Goal: Transaction & Acquisition: Purchase product/service

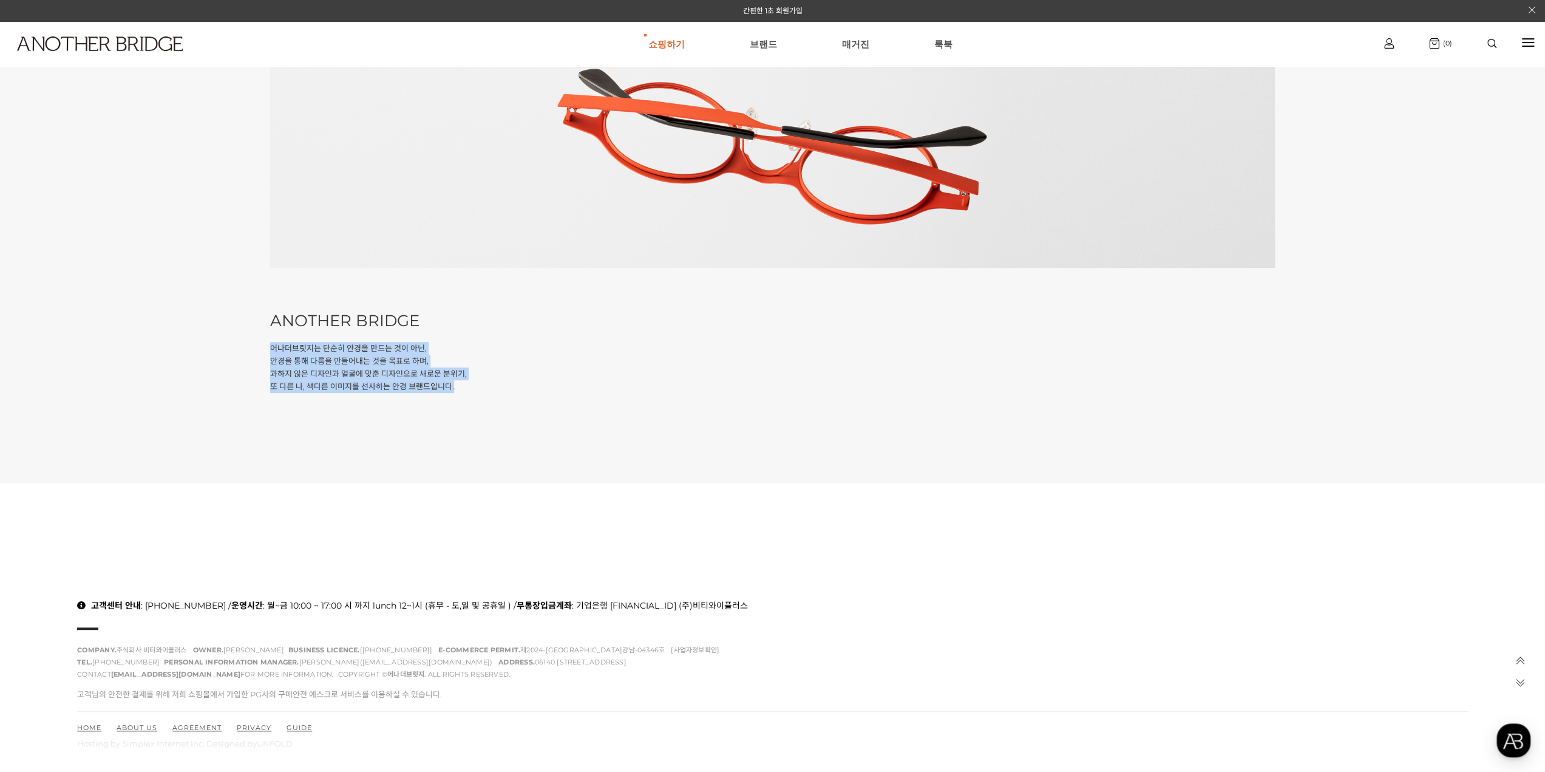
drag, startPoint x: 1263, startPoint y: 374, endPoint x: 961, endPoint y: 41, distance: 450.1
click at [1263, 374] on p "어나더브릿지는 단순히 안경을 만드는 것이 아닌, 안경을 통해 다름을 만들어내는 것을 목표로 하며, 과하지 않은 디자인과 얼굴에 맞춘 디자인으로…" at bounding box center [772, 367] width 1004 height 50
click at [1339, 585] on div "고객센터 안내 : [PHONE_NUMBER] / 운영시간 : 월~금 10:00 ~ 17:00 시 까지 lunch 12~1시 (휴무 - 토,일 …" at bounding box center [772, 672] width 1545 height 197
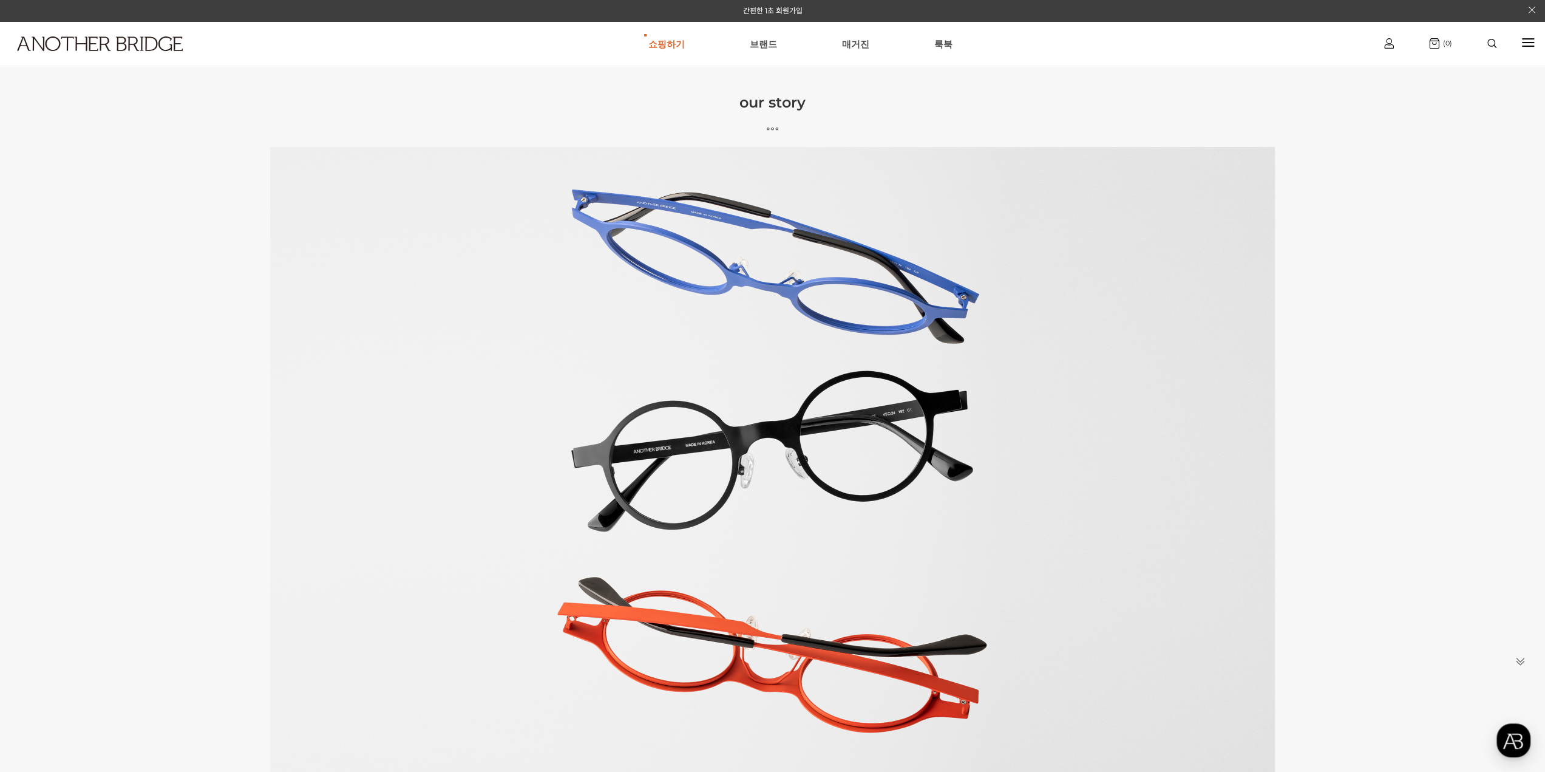
drag, startPoint x: 140, startPoint y: 513, endPoint x: 148, endPoint y: 487, distance: 27.3
click at [140, 513] on div "our story ANOTHER BRIDGE 어나더브릿지는 단순히 안경을 만드는 것이 아닌, 안경을 통해 다름을 만들어내는 것을 목표로 하며,…" at bounding box center [772, 518] width 1545 height 947
click at [670, 80] on link "AnotherBridge" at bounding box center [666, 81] width 131 height 23
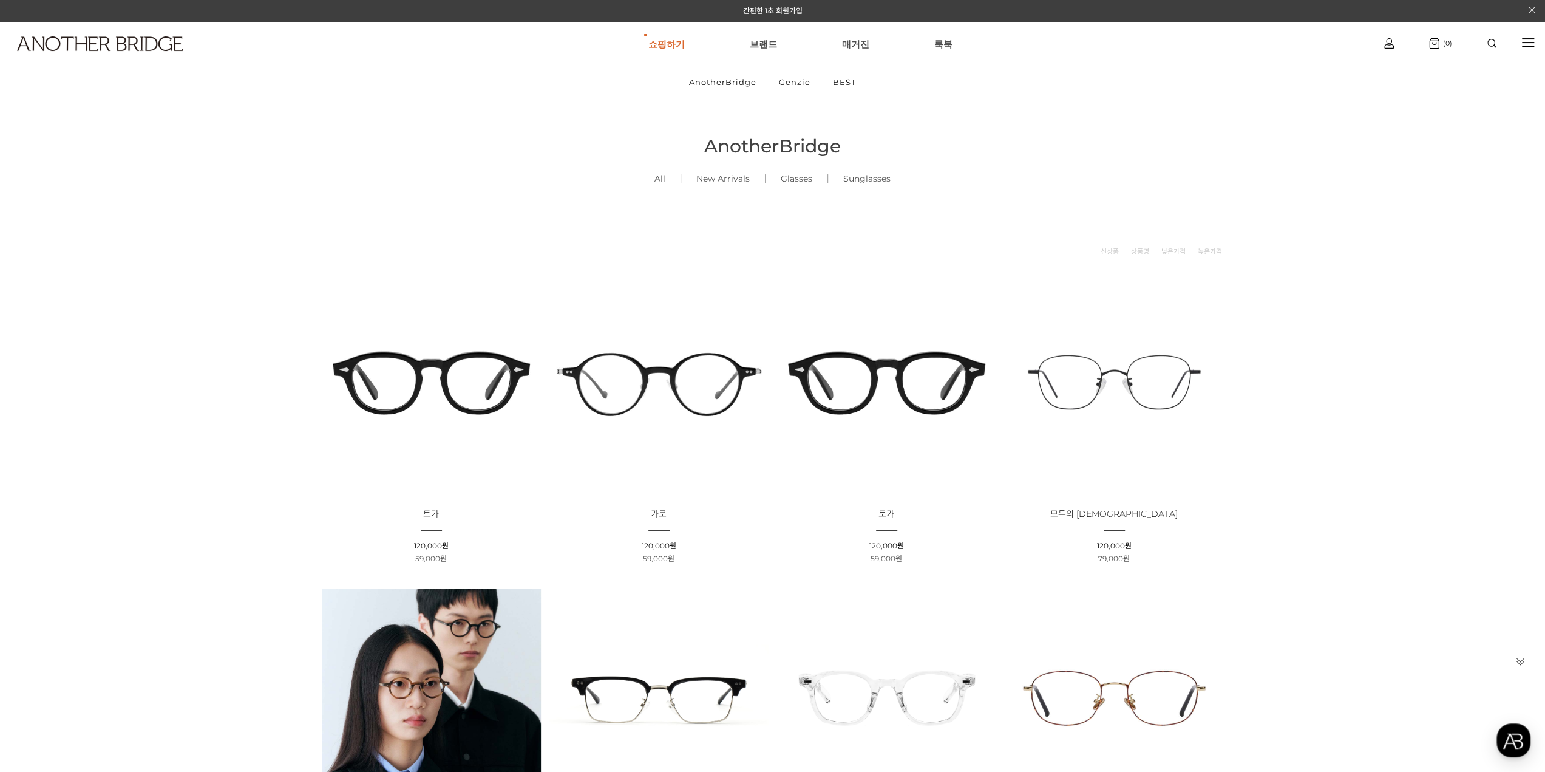
click at [905, 400] on img at bounding box center [886, 382] width 219 height 219
